Goal: Find specific page/section

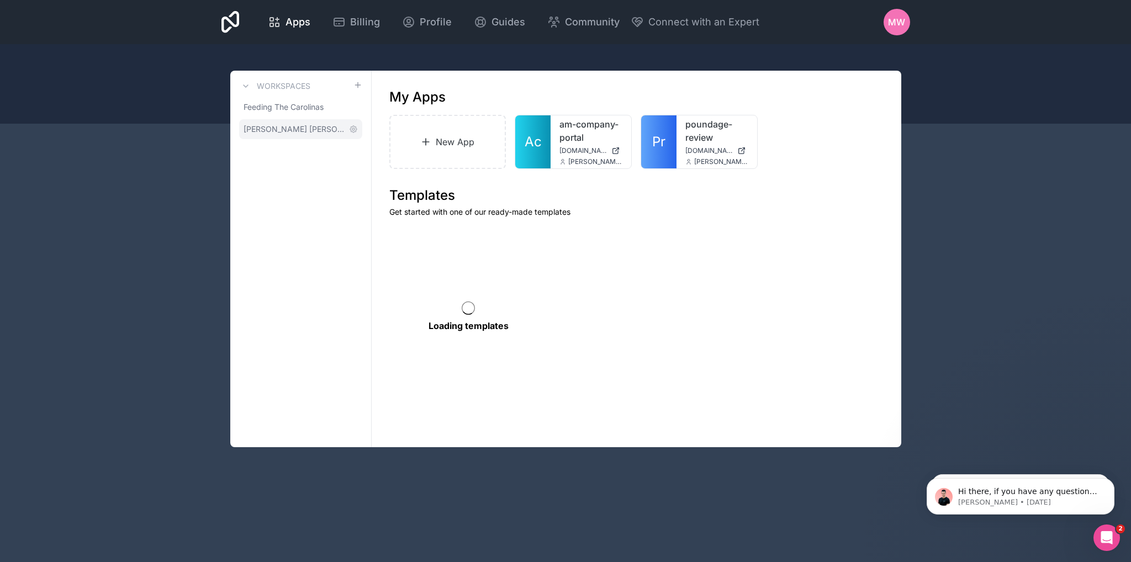
click at [280, 128] on span "[PERSON_NAME] [PERSON_NAME]" at bounding box center [293, 129] width 101 height 11
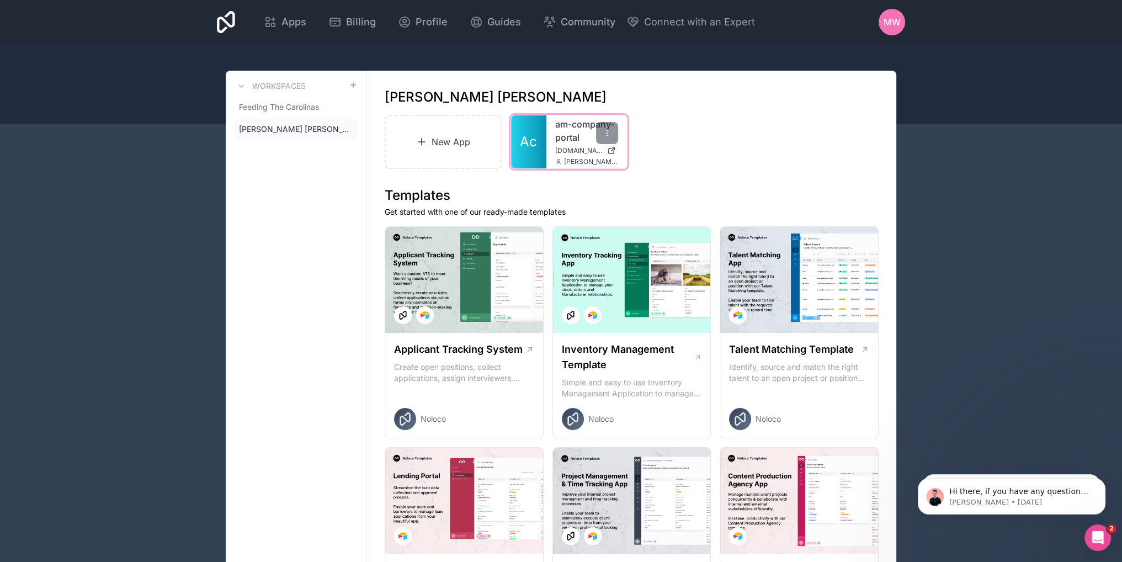
click at [561, 140] on link "am-company-portal" at bounding box center [586, 131] width 63 height 26
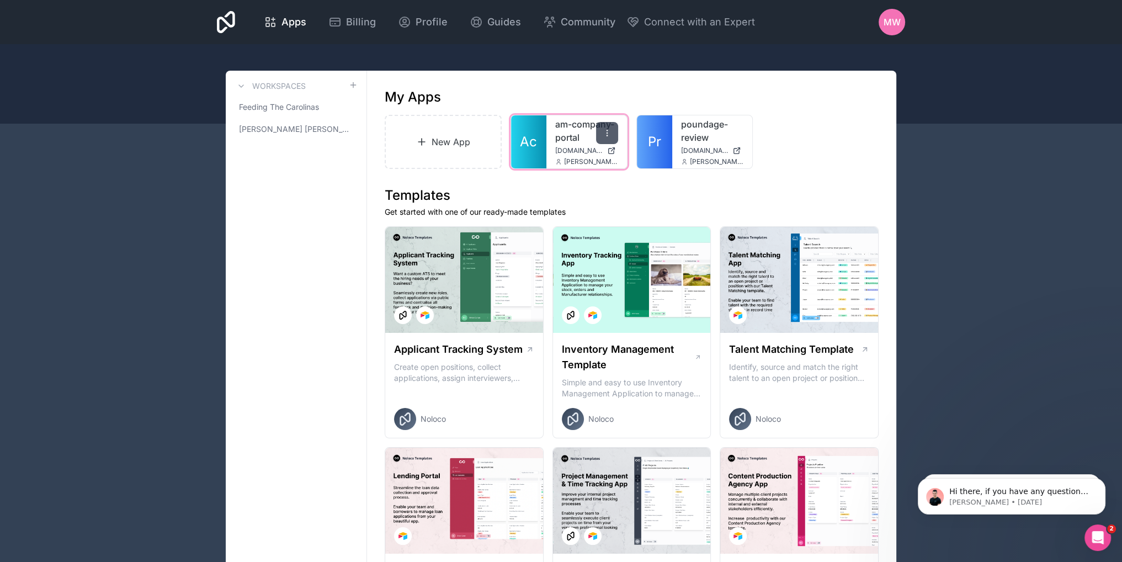
click at [606, 134] on icon at bounding box center [607, 133] width 9 height 9
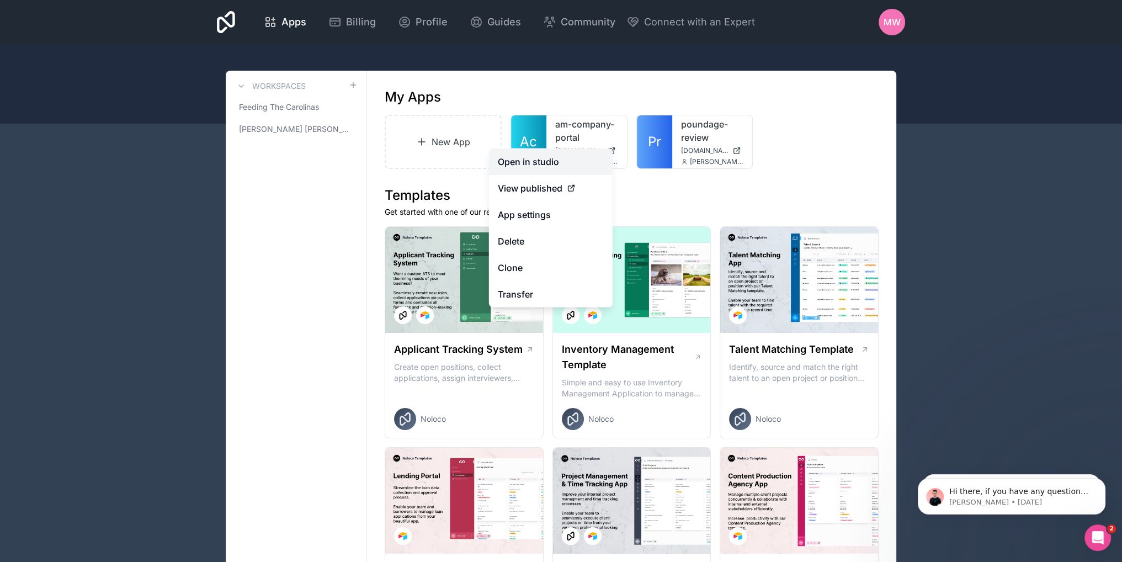
click at [533, 163] on link "Open in studio" at bounding box center [551, 162] width 124 height 26
